Goal: Transaction & Acquisition: Purchase product/service

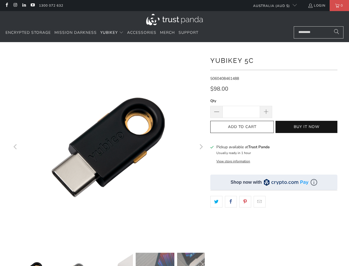
click at [112, 33] on span "YubiKey" at bounding box center [108, 32] width 17 height 5
click at [16, 147] on icon "Previous" at bounding box center [15, 147] width 5 height 116
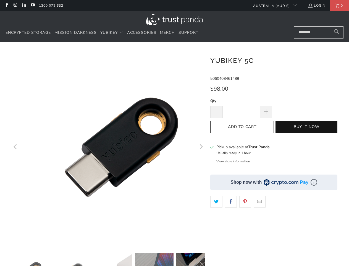
click at [201, 147] on icon "Next" at bounding box center [200, 147] width 5 height 116
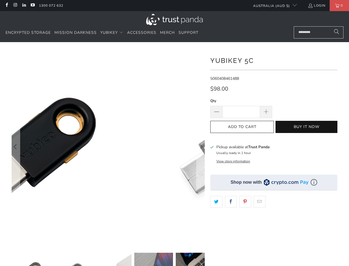
click at [307, 127] on button "Buy it now" at bounding box center [307, 127] width 62 height 12
